Goal: Find contact information: Find contact information

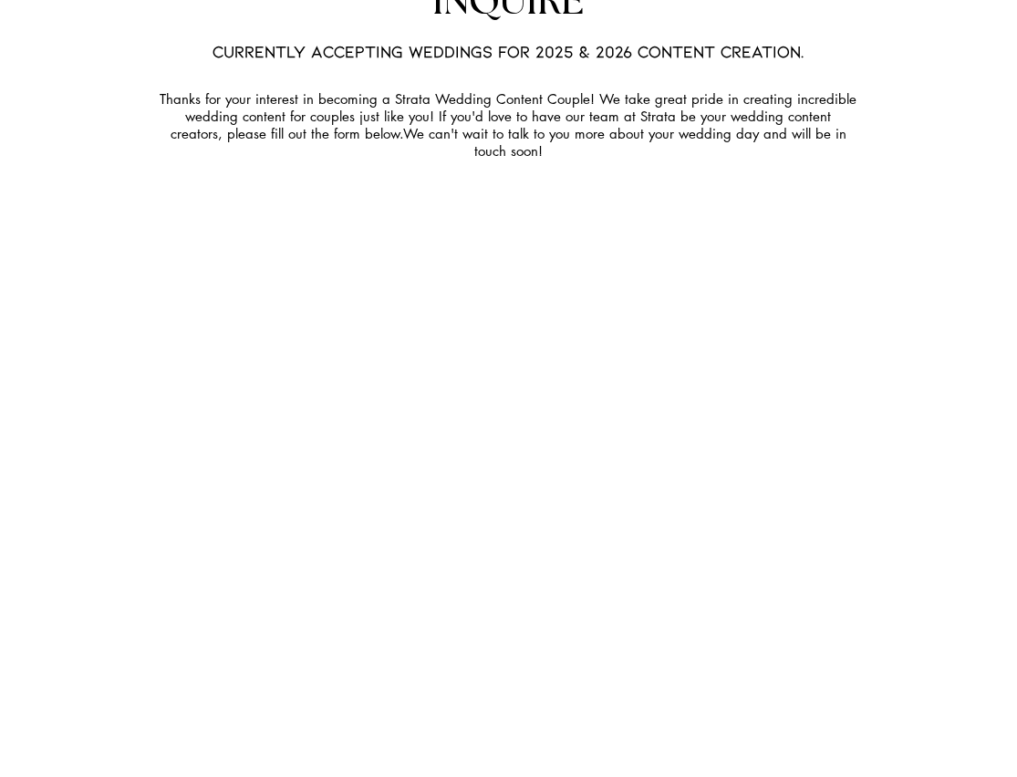
scroll to position [6156, 0]
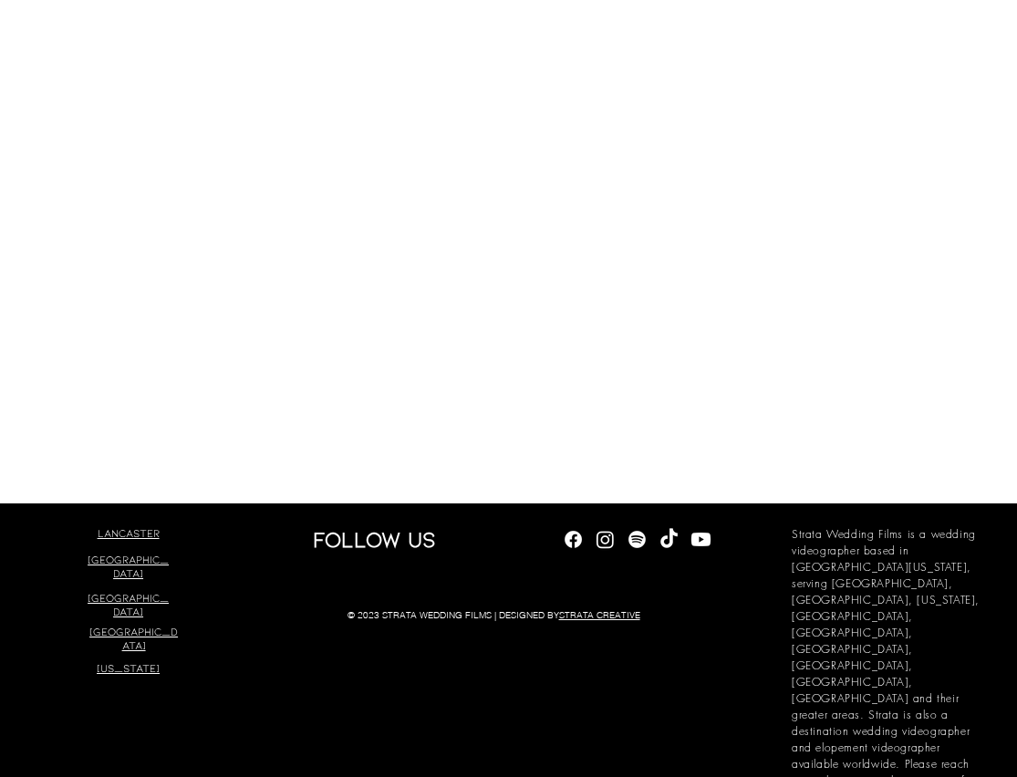
click at [600, 609] on link "STRATA CREATIVE" at bounding box center [599, 615] width 81 height 12
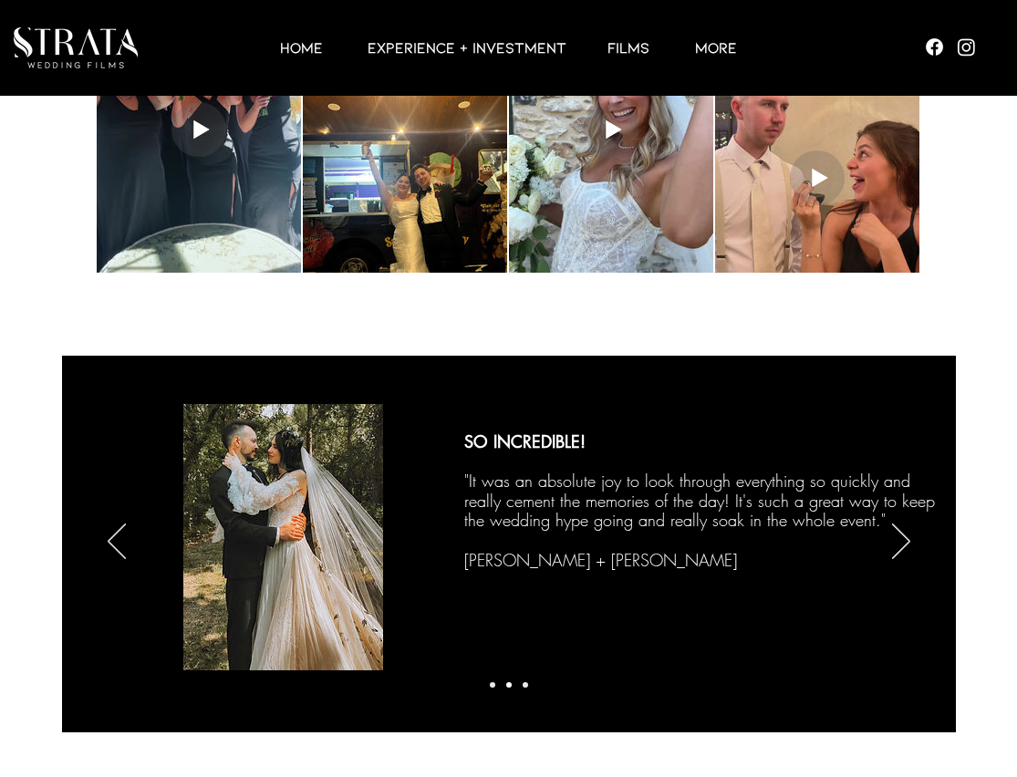
scroll to position [0, 0]
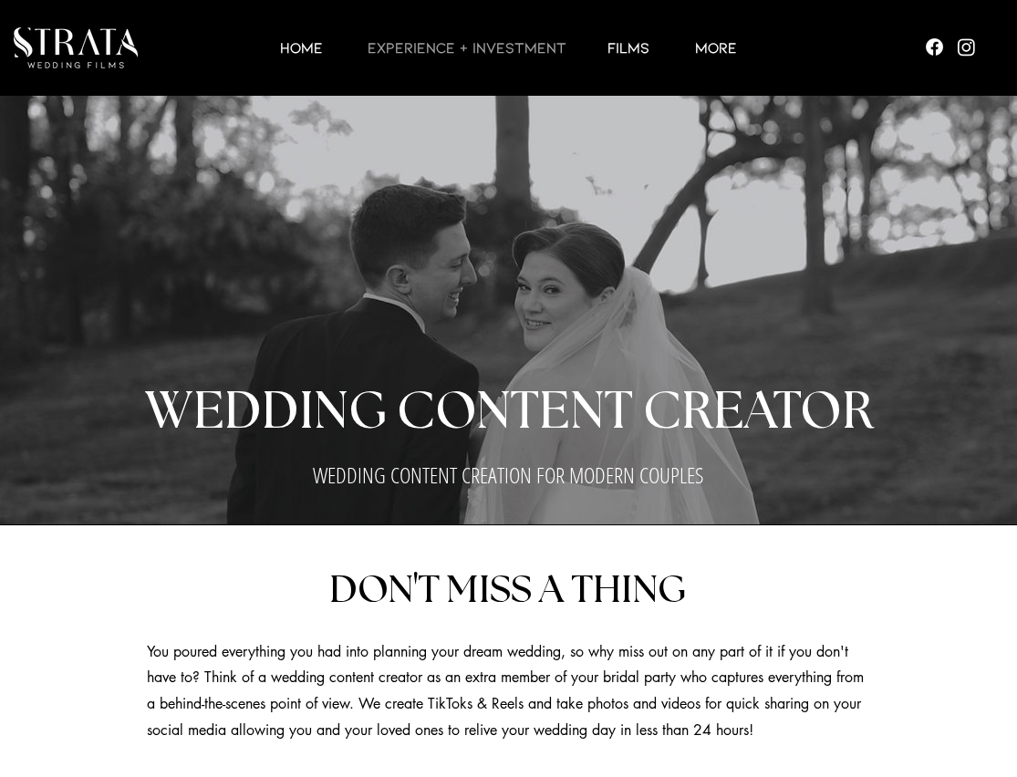
click at [482, 45] on p "EXPERIENCE + INVESTMENT" at bounding box center [466, 47] width 217 height 22
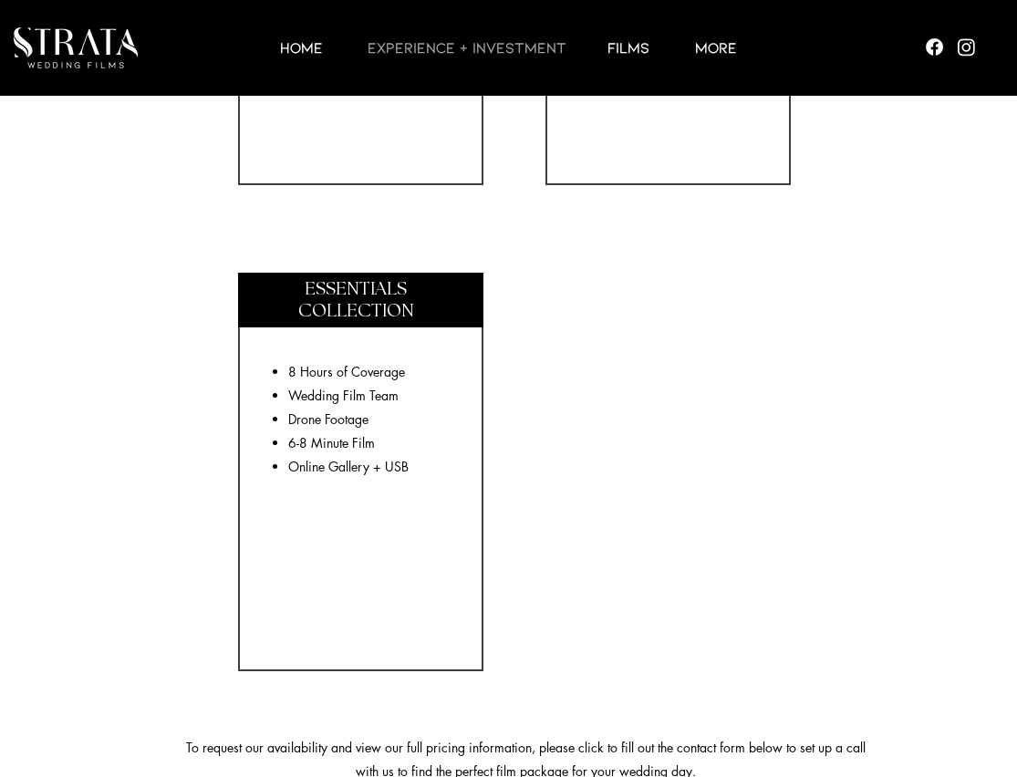
scroll to position [3218, 0]
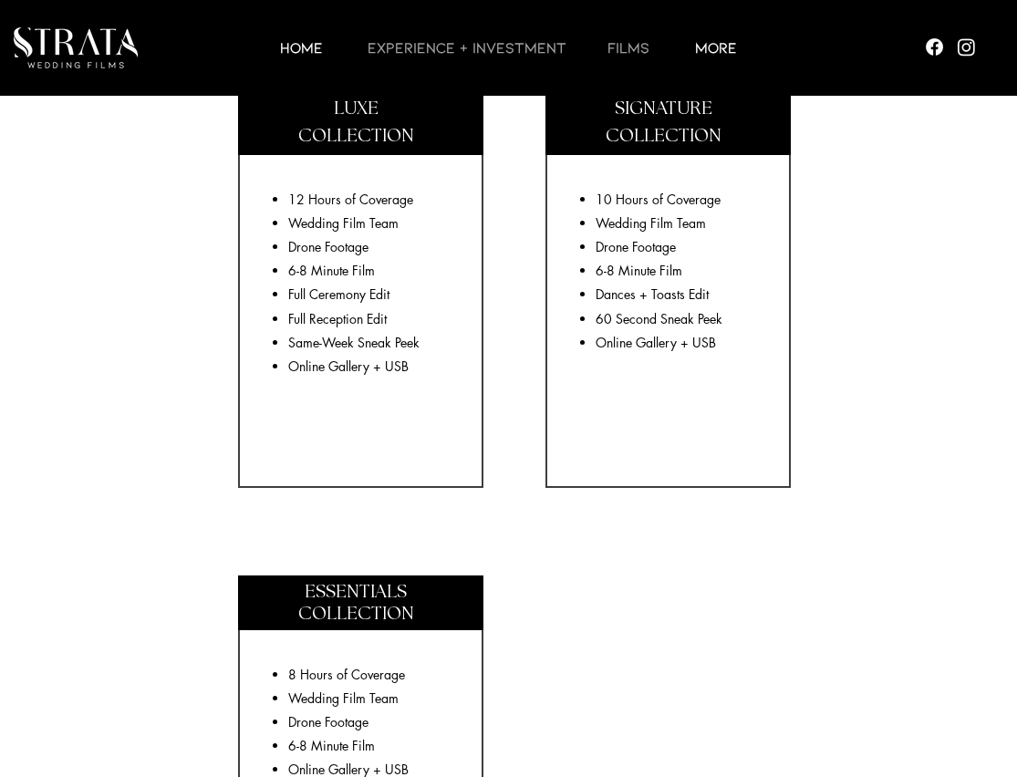
click at [626, 49] on p "Films" at bounding box center [628, 47] width 60 height 22
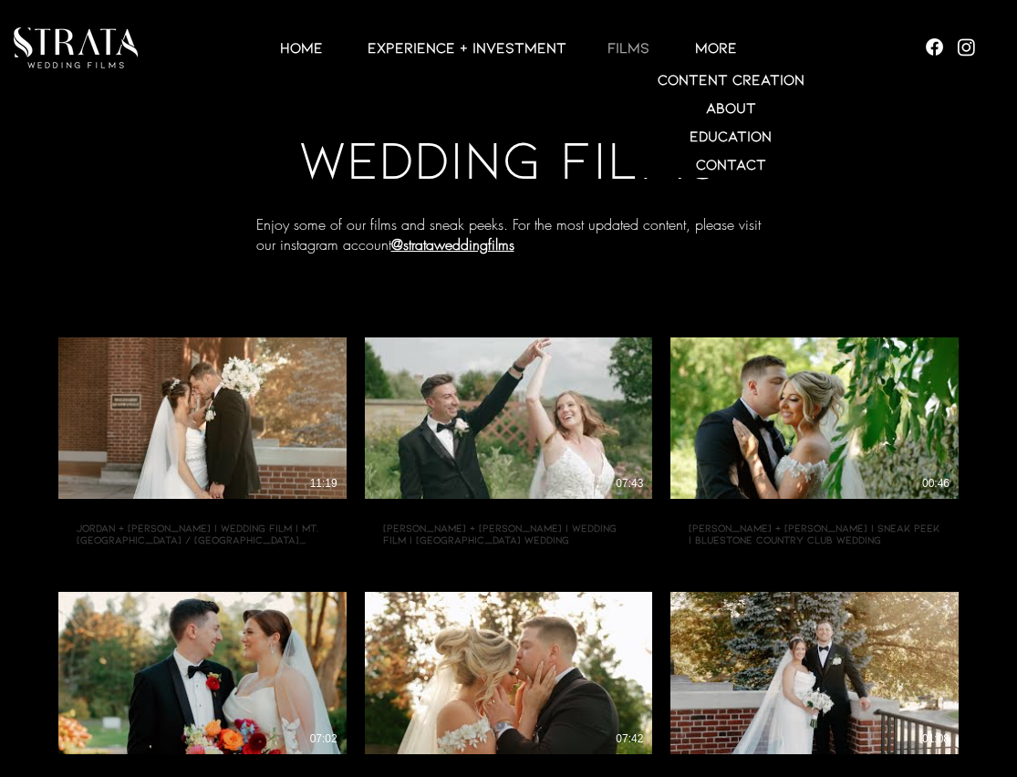
click at [714, 50] on p "More" at bounding box center [716, 47] width 60 height 22
click at [743, 163] on p "Contact" at bounding box center [730, 164] width 85 height 28
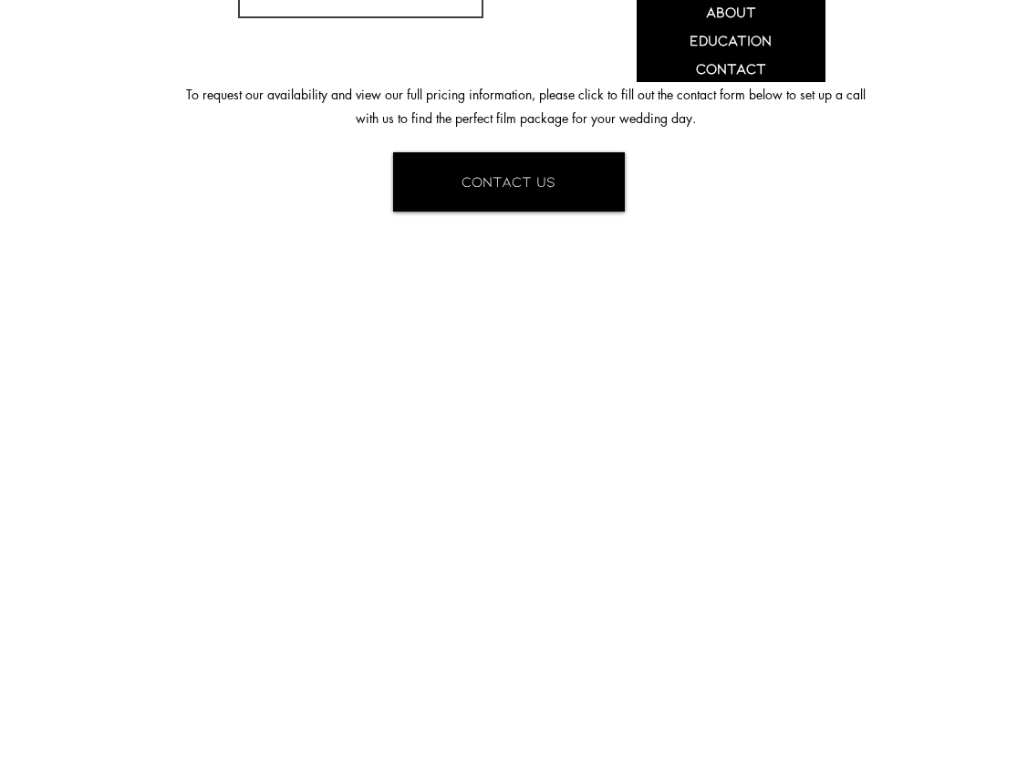
scroll to position [4171, 0]
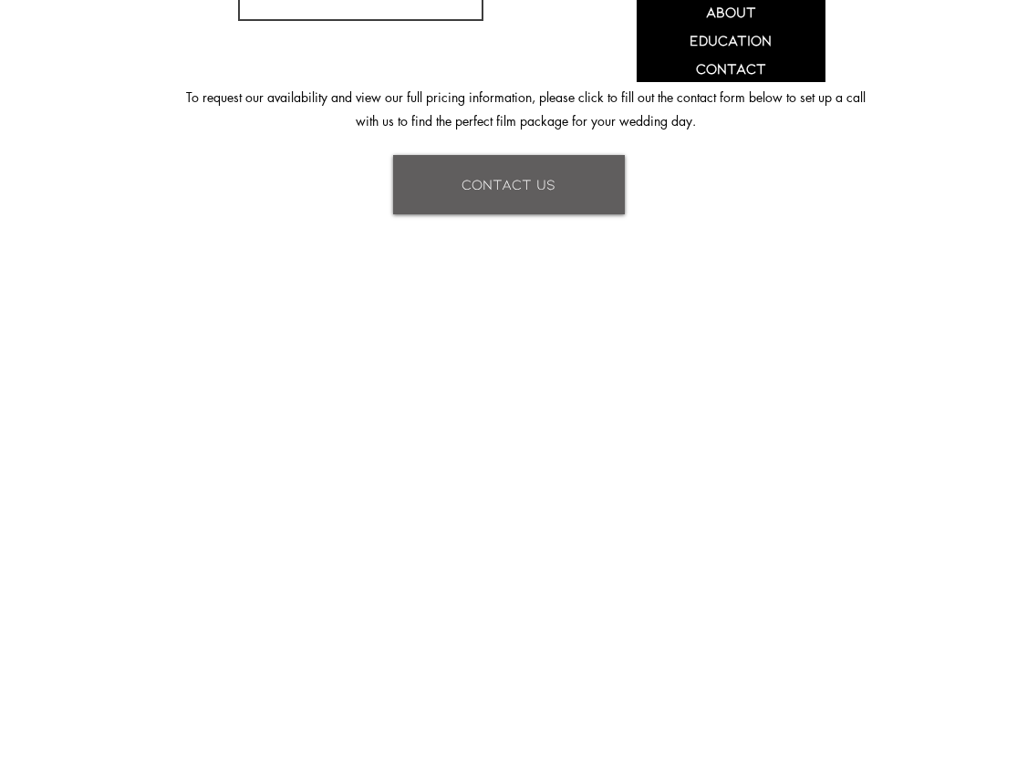
click at [521, 175] on span "CONTACT US" at bounding box center [508, 184] width 94 height 20
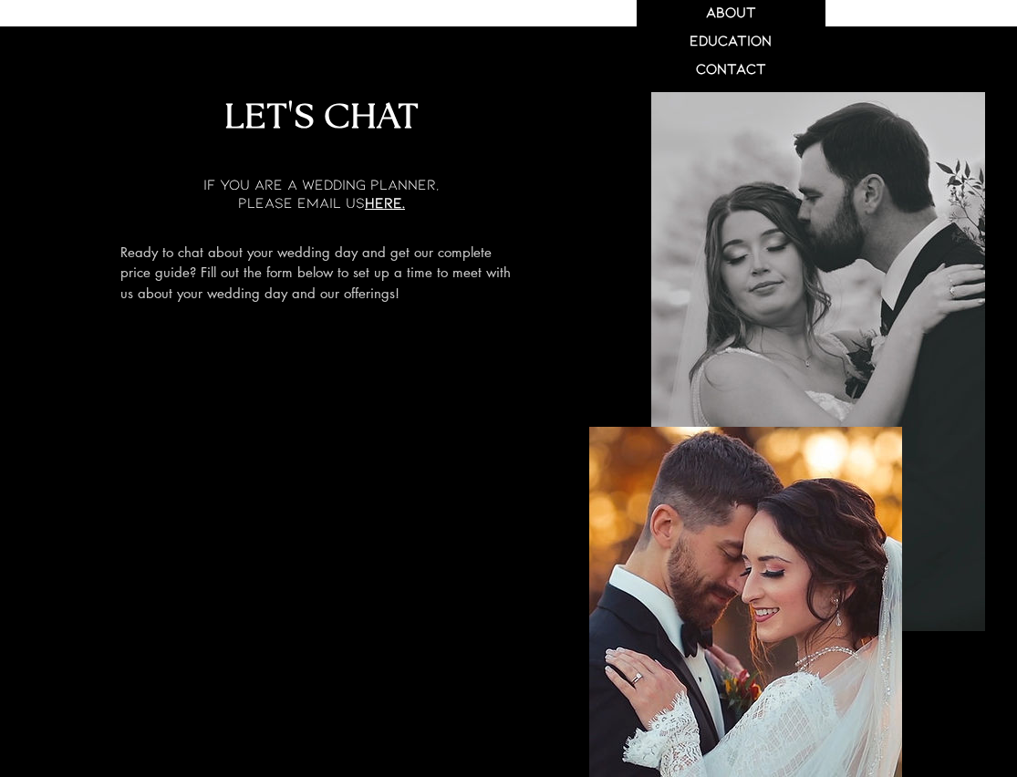
scroll to position [5813, 0]
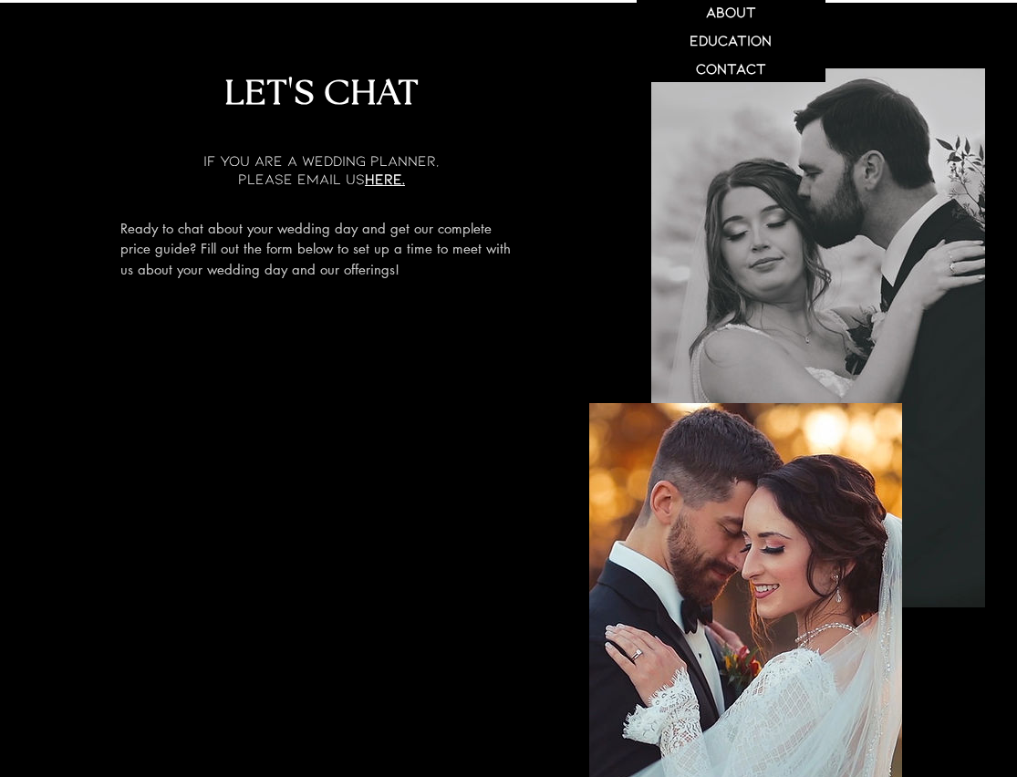
click at [390, 173] on span "here." at bounding box center [385, 178] width 40 height 17
